Goal: Find specific page/section: Find specific page/section

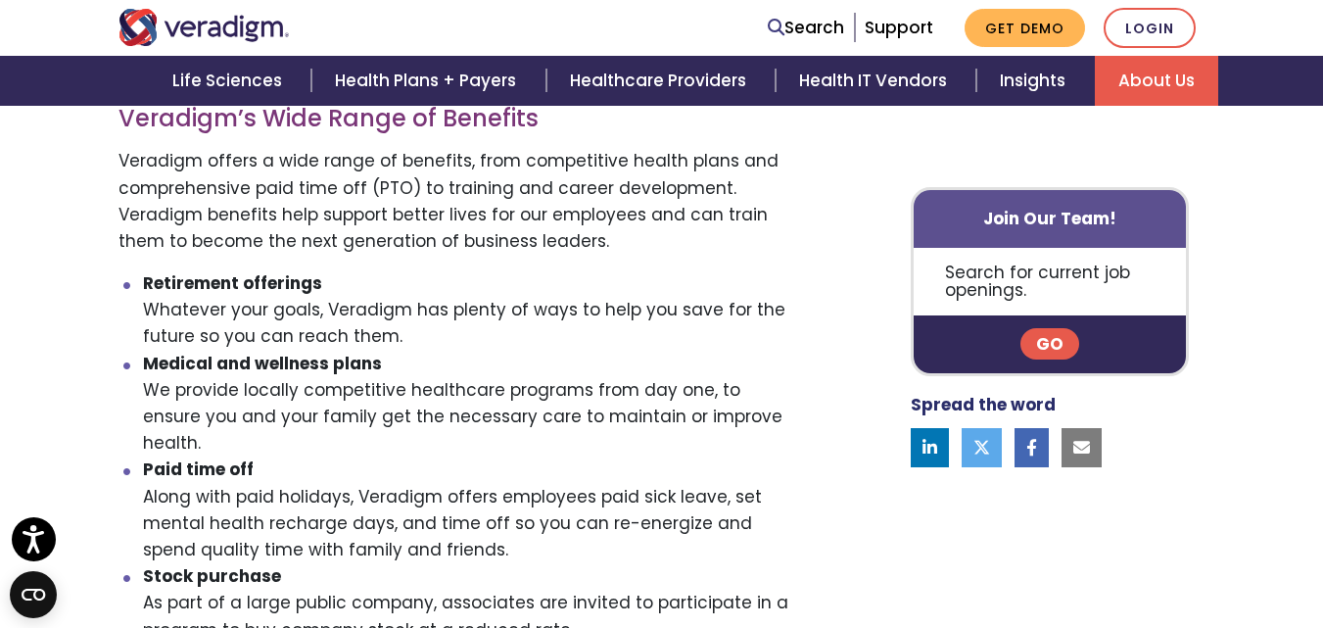
scroll to position [764, 0]
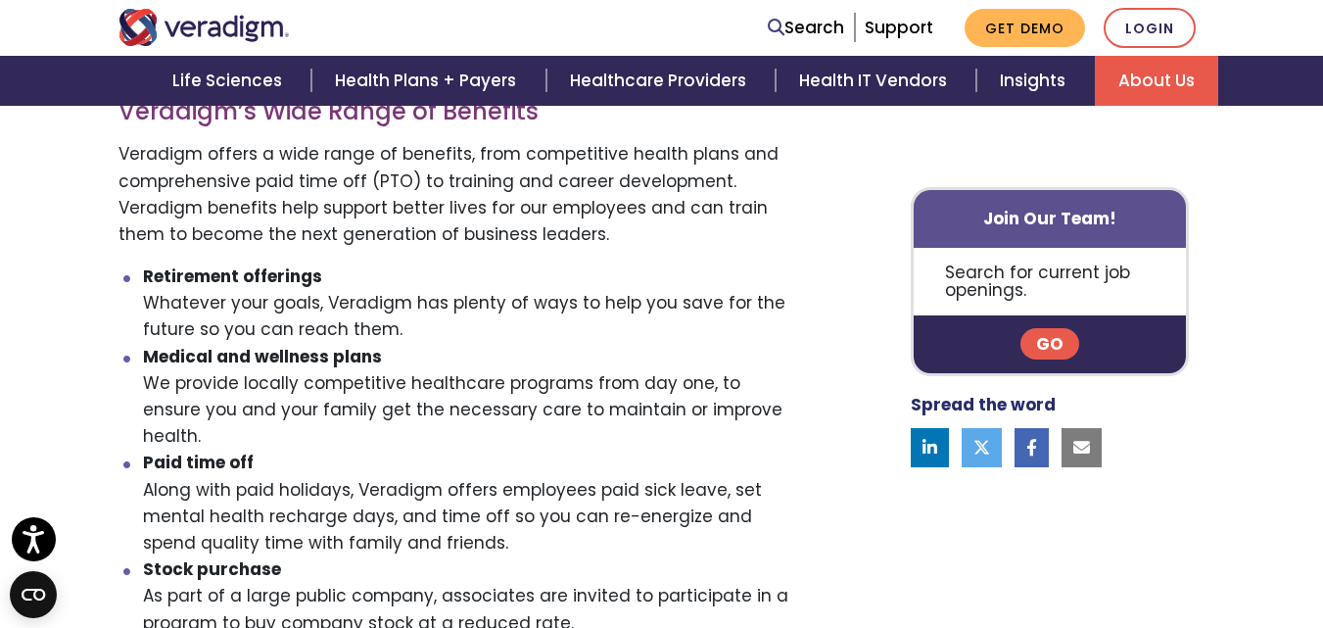
click at [1050, 340] on link "Go" at bounding box center [1049, 344] width 59 height 31
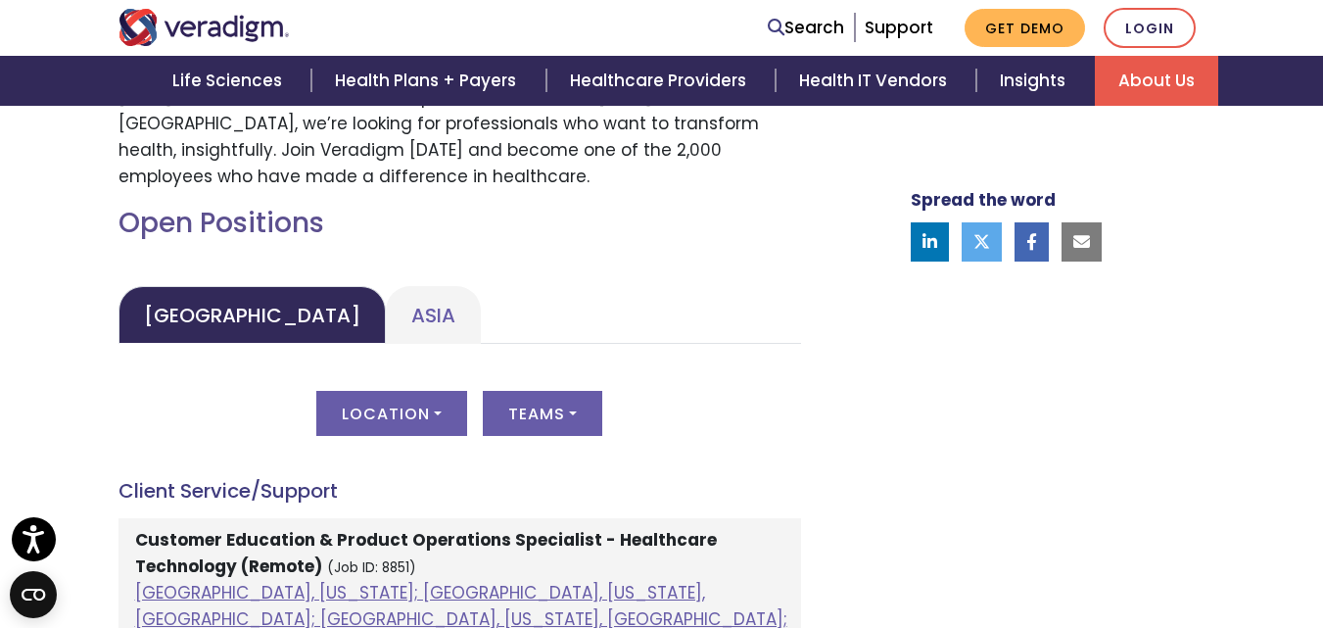
scroll to position [829, 0]
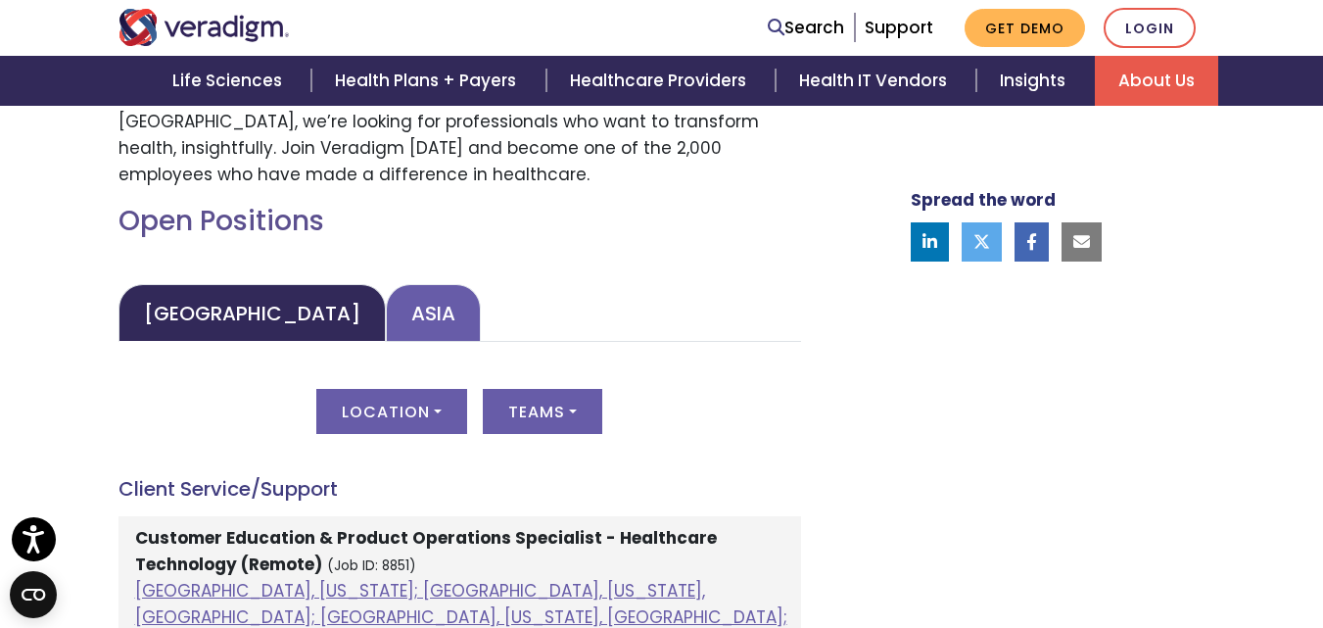
click at [386, 332] on link "Asia" at bounding box center [433, 313] width 95 height 58
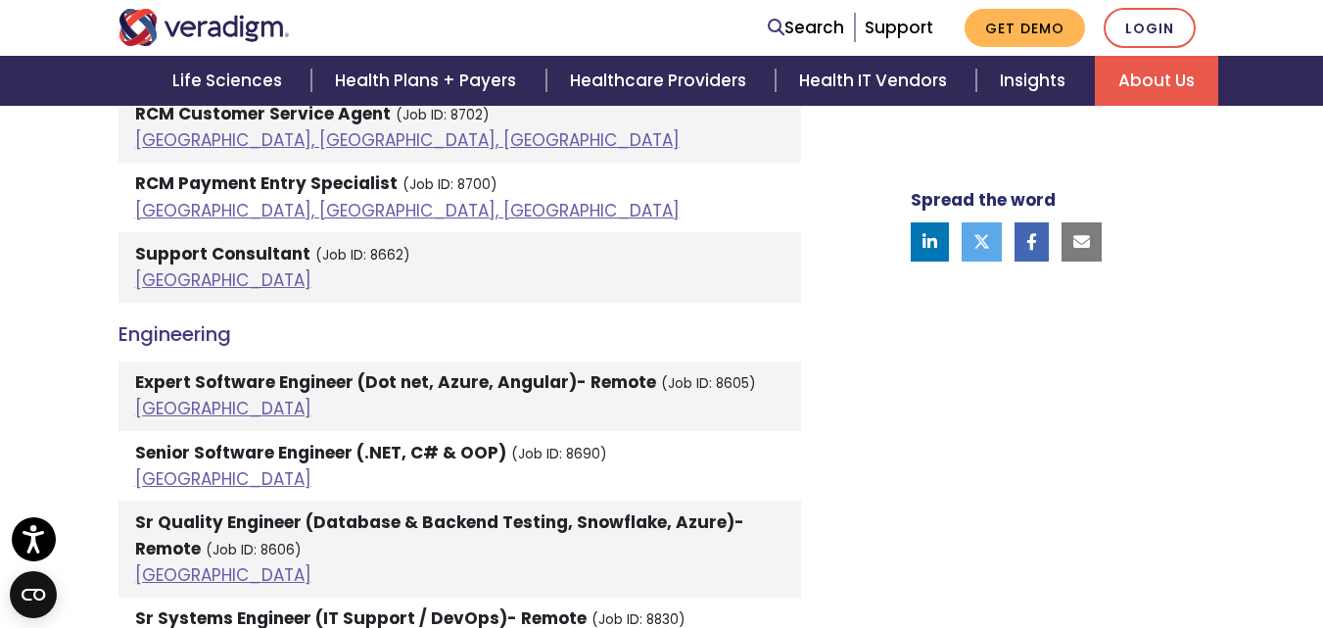
scroll to position [1673, 0]
click at [154, 274] on link "[GEOGRAPHIC_DATA]" at bounding box center [223, 278] width 176 height 23
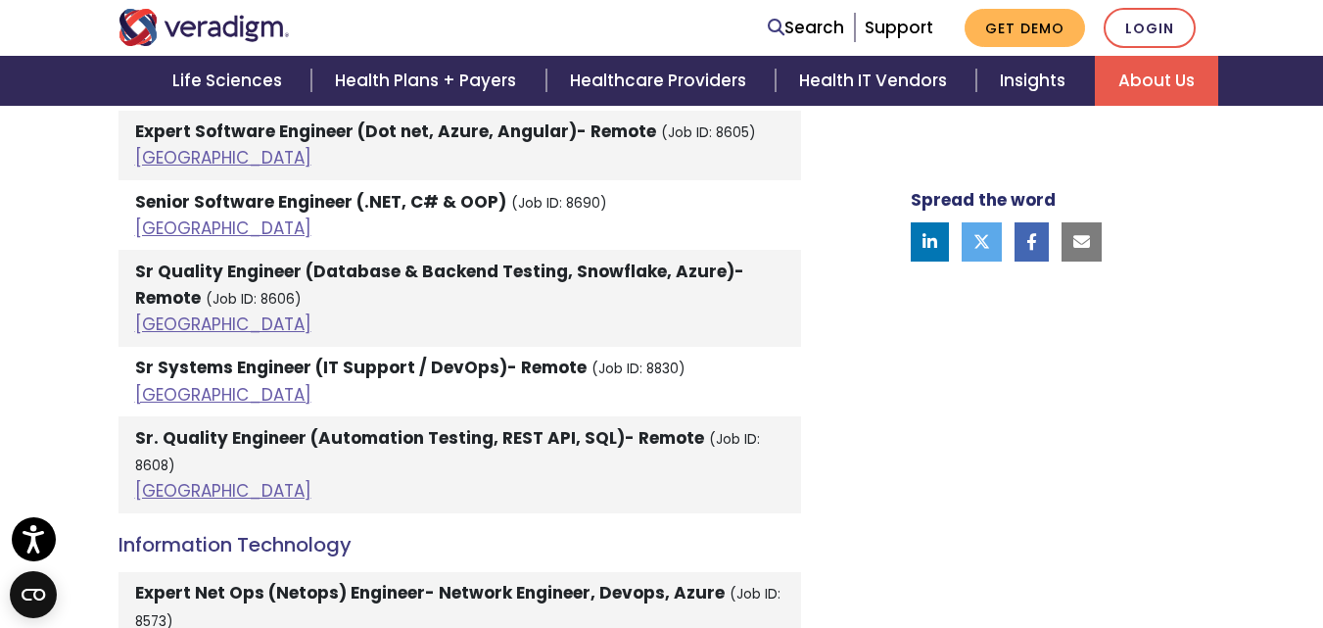
scroll to position [1924, 0]
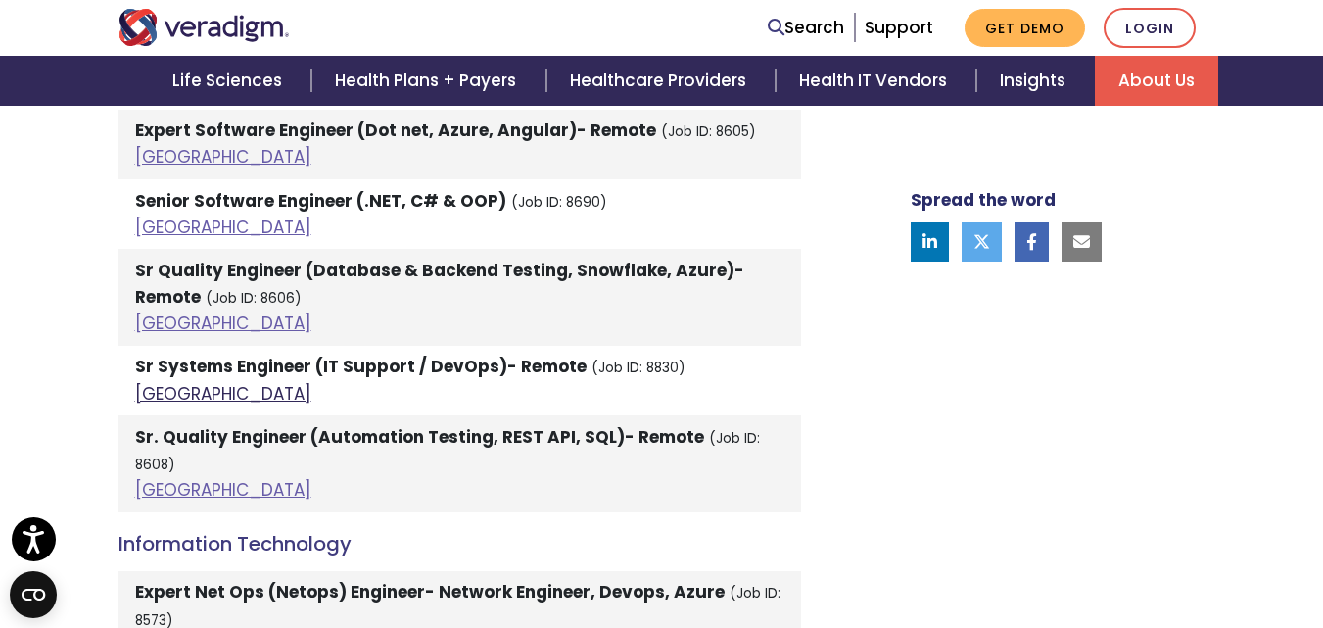
click at [163, 396] on link "India" at bounding box center [223, 393] width 176 height 23
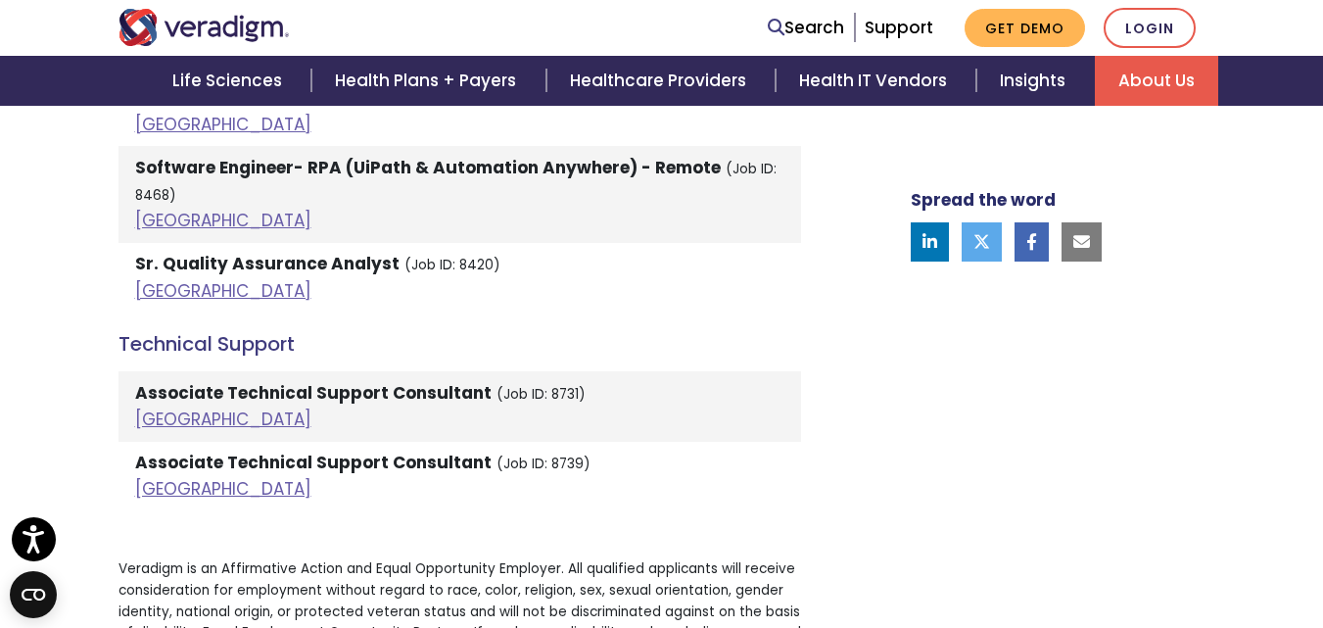
scroll to position [3600, 0]
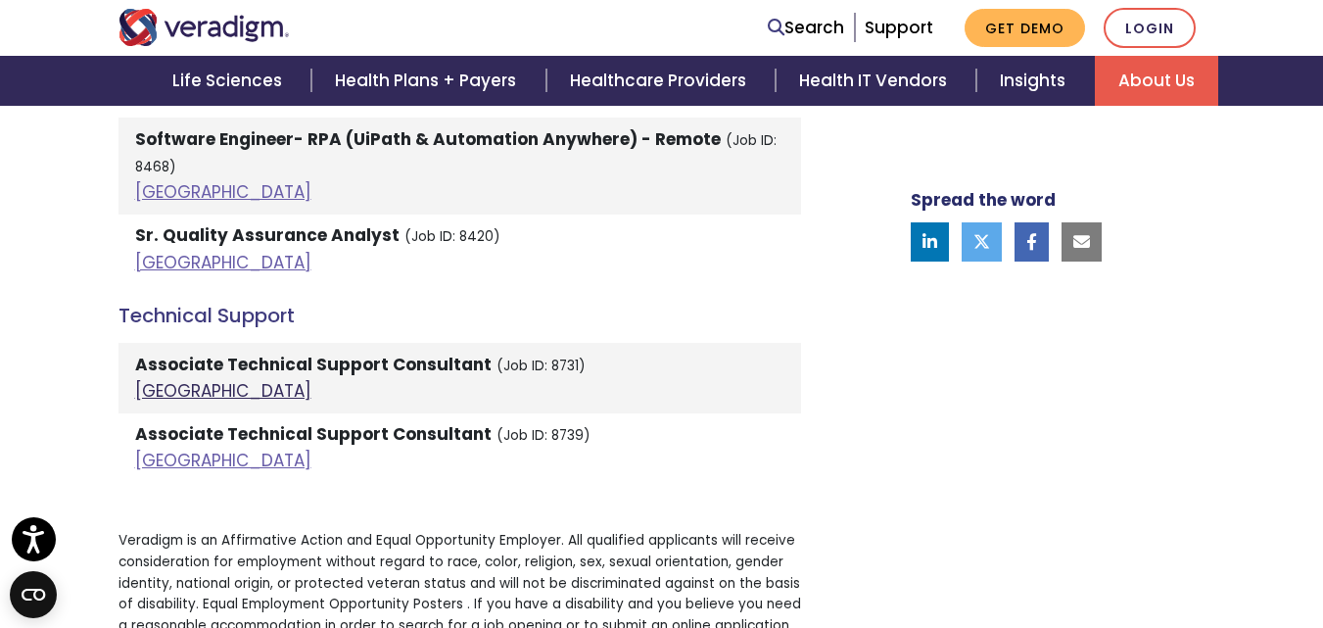
click at [137, 379] on link "India" at bounding box center [223, 390] width 176 height 23
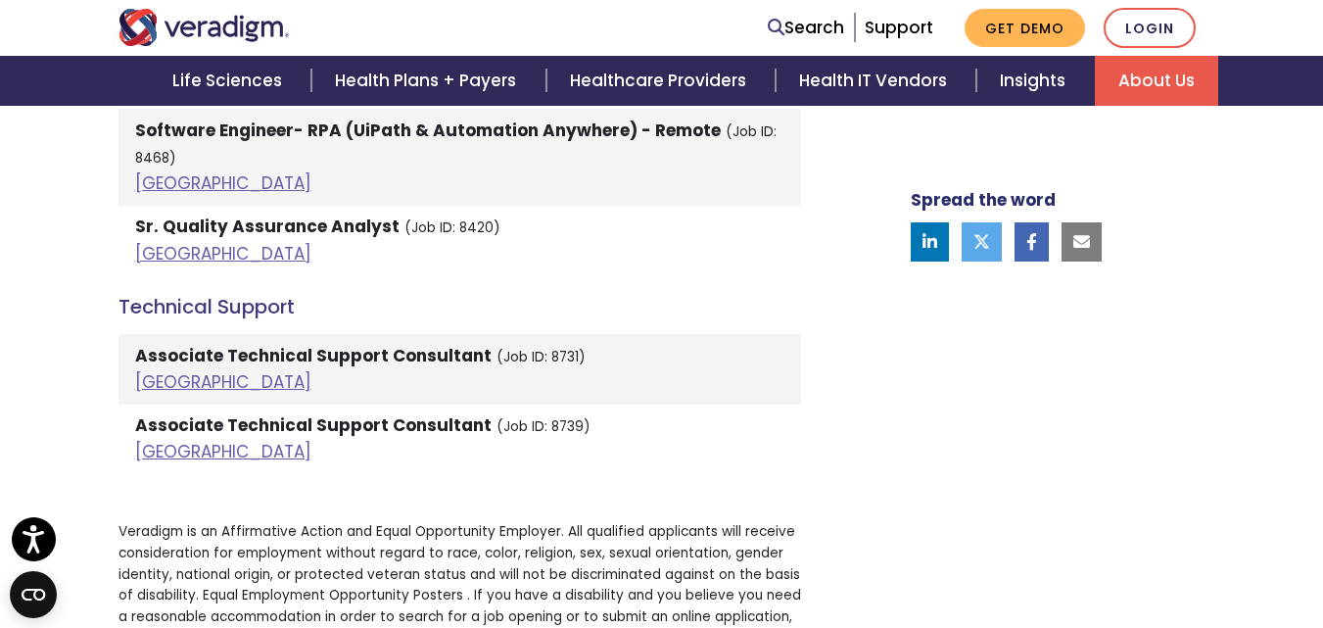
scroll to position [3610, 0]
click at [163, 439] on link "India" at bounding box center [223, 450] width 176 height 23
